Goal: Complete application form

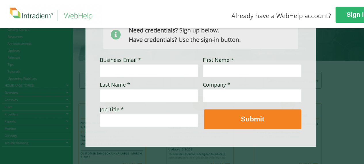
scroll to position [81, 0]
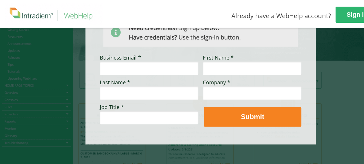
click at [119, 70] on input "Business Email *" at bounding box center [149, 68] width 98 height 13
type input "[PERSON_NAME][EMAIL_ADDRESS][PERSON_NAME][DOMAIN_NAME]"
click at [211, 70] on input "First Name *" at bounding box center [252, 68] width 98 height 13
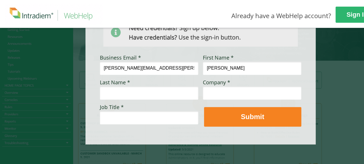
type input "[PERSON_NAME]"
click at [147, 90] on input "Last Name *" at bounding box center [149, 92] width 98 height 13
type input "[PERSON_NAME]"
type input "CVS"
click at [108, 115] on input "Job Title *" at bounding box center [149, 117] width 98 height 13
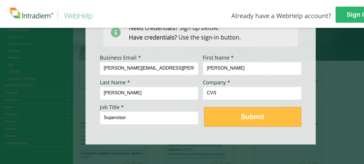
type input "Supervisor"
click at [233, 119] on span "Submit" at bounding box center [252, 117] width 97 height 8
